Goal: Task Accomplishment & Management: Manage account settings

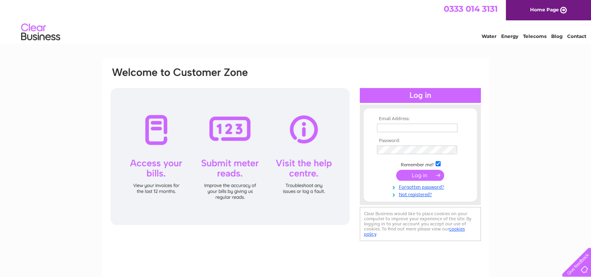
type input "childcareyorkshire@gmail.com"
click at [419, 173] on input "submit" at bounding box center [420, 175] width 48 height 11
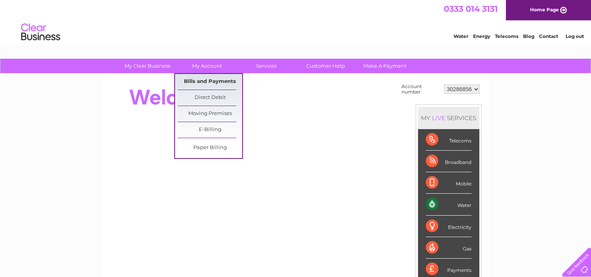
click at [216, 82] on link "Bills and Payments" at bounding box center [210, 82] width 65 height 16
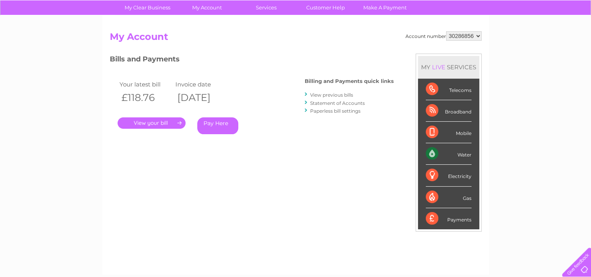
scroll to position [78, 0]
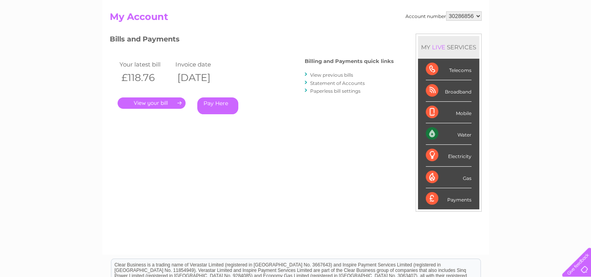
click at [147, 105] on link "." at bounding box center [152, 102] width 68 height 11
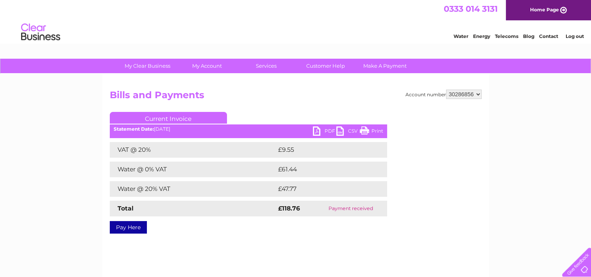
click at [325, 131] on link "PDF" at bounding box center [324, 131] width 23 height 11
